Goal: Task Accomplishment & Management: Manage account settings

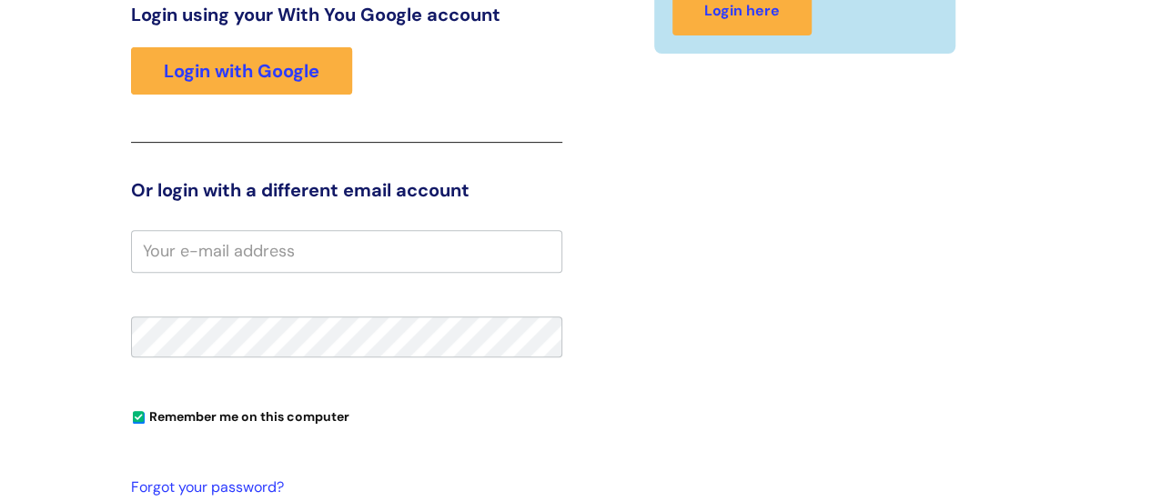
scroll to position [277, 0]
